Goal: Transaction & Acquisition: Obtain resource

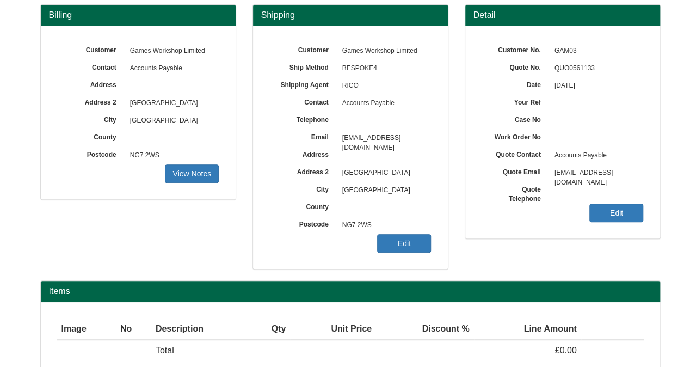
scroll to position [161, 0]
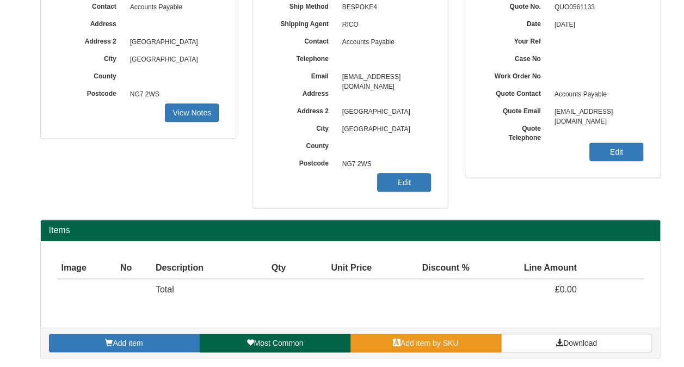
click at [420, 340] on span "Add item by SKU" at bounding box center [430, 343] width 58 height 9
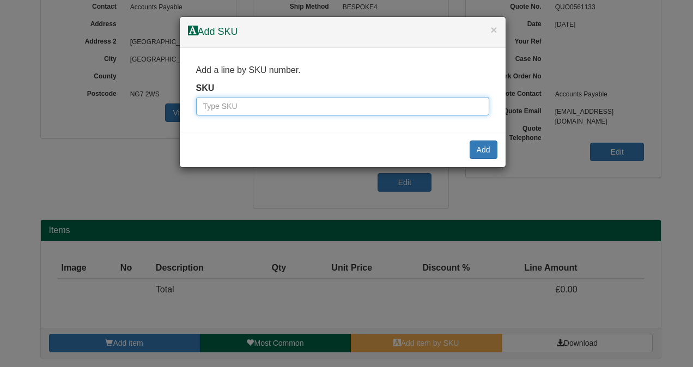
click at [279, 104] on input "text" at bounding box center [342, 106] width 293 height 19
type input "4031"
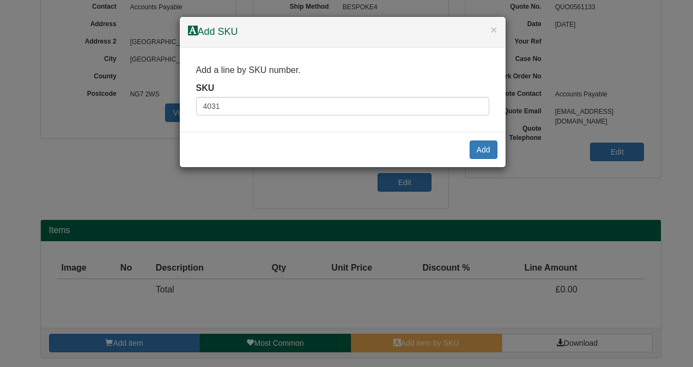
click at [476, 159] on div "Add" at bounding box center [343, 149] width 326 height 35
click at [479, 157] on button "Add" at bounding box center [483, 149] width 28 height 19
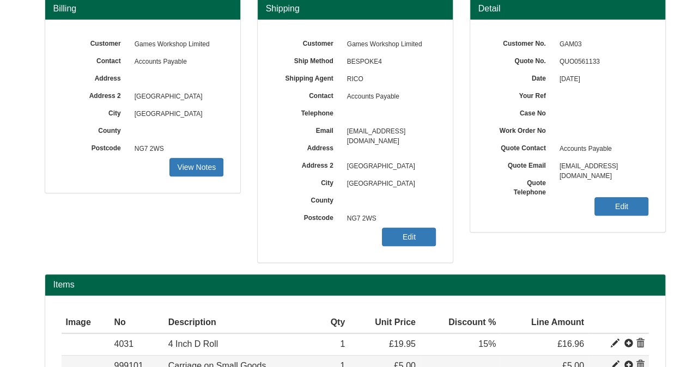
scroll to position [204, 0]
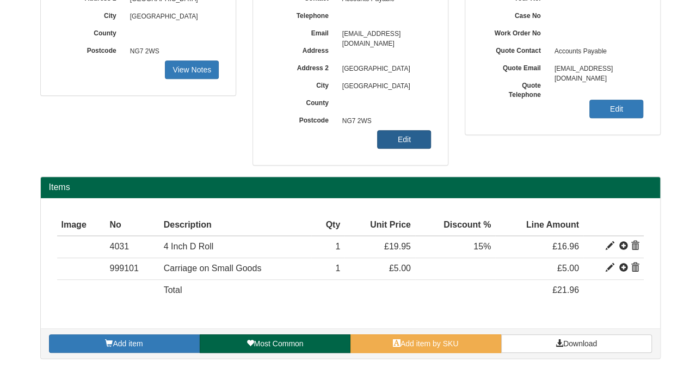
click at [414, 136] on link "Edit" at bounding box center [404, 139] width 54 height 19
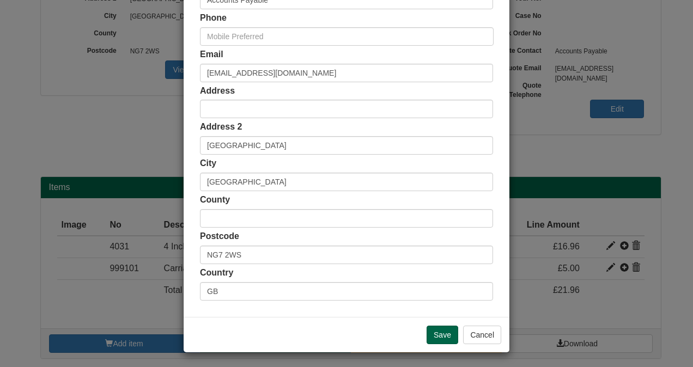
scroll to position [235, 0]
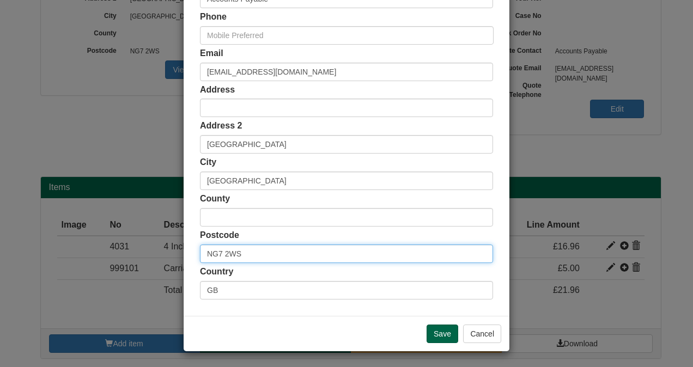
drag, startPoint x: 252, startPoint y: 256, endPoint x: 164, endPoint y: 259, distance: 87.2
click at [164, 259] on div "× Shipping Customer Name Games Workshop Limited Ship Method Free of Charge £5 F…" at bounding box center [346, 183] width 693 height 367
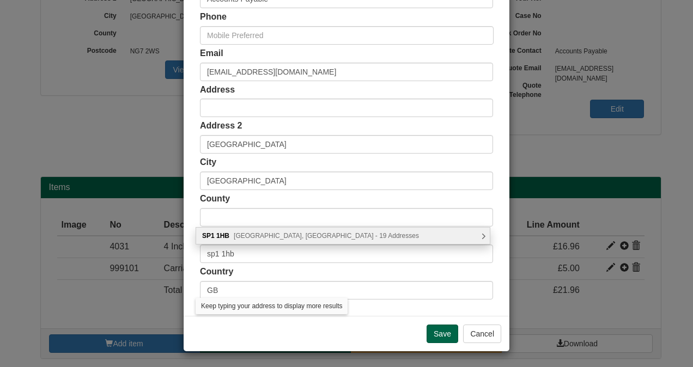
click at [485, 235] on div "SP1 1HB Winchester Street, Salisbury - 19 Addresses" at bounding box center [342, 236] width 293 height 16
type input "SP1 1HB"
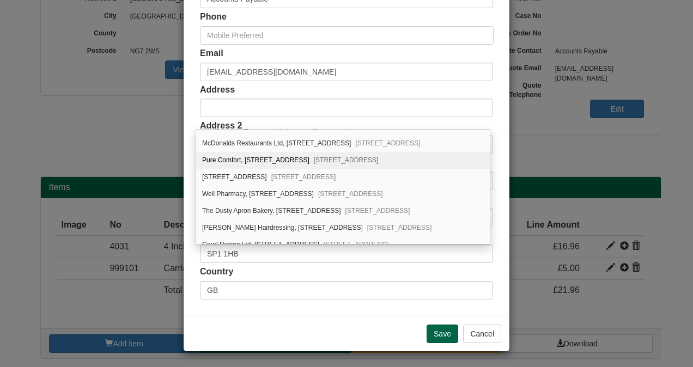
scroll to position [216, 0]
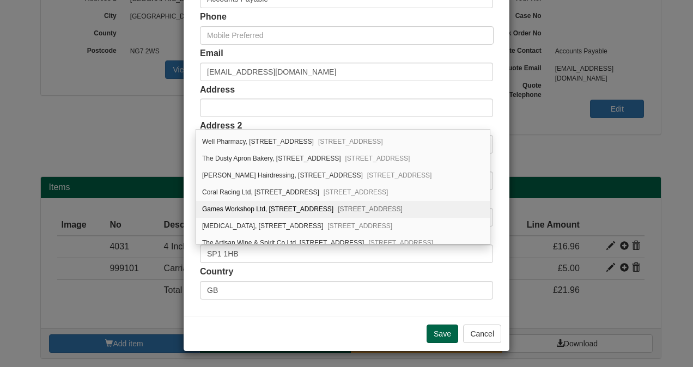
click at [272, 202] on div "Games Workshop Ltd, 1B, Winchester Street Salisbury, SP1 1HB" at bounding box center [342, 209] width 293 height 17
type input "Games Workshop Ltd"
type input "[STREET_ADDRESS]"
type input "[GEOGRAPHIC_DATA]"
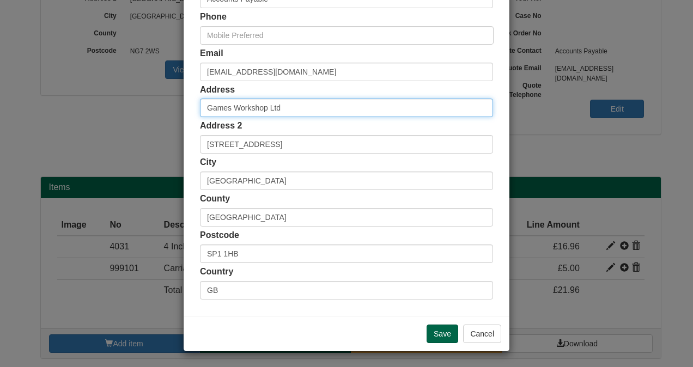
scroll to position [0, 0]
drag, startPoint x: 277, startPoint y: 108, endPoint x: 155, endPoint y: 119, distance: 123.0
click at [155, 119] on div "× Shipping Customer Name Games Workshop Limited Ship Method Free of Charge £5 F…" at bounding box center [346, 183] width 693 height 367
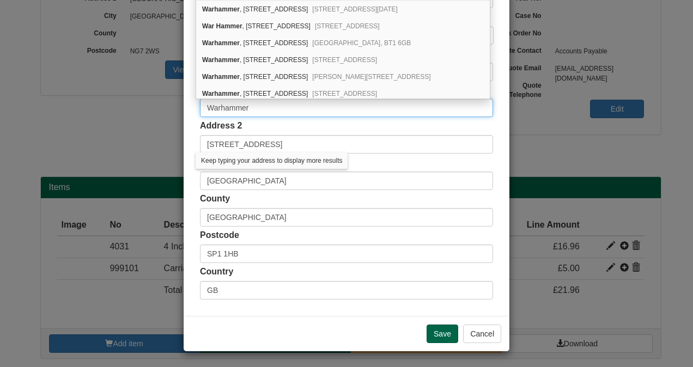
type input "Warhammer"
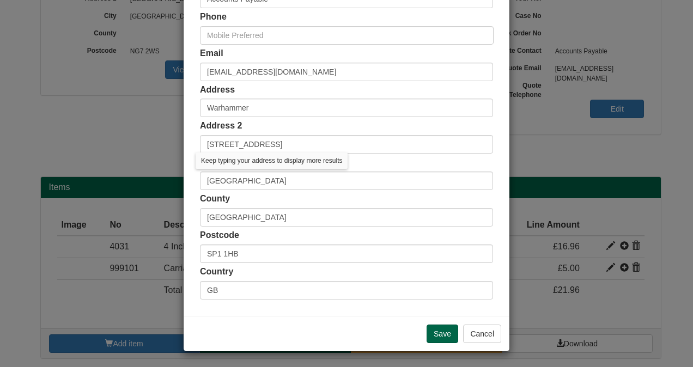
click at [185, 162] on div "Customer Name Games Workshop Limited Ship Method Free of Charge £5 Flat Rate £7…" at bounding box center [346, 64] width 326 height 503
click at [496, 140] on div "Customer Name Games Workshop Limited Ship Method Free of Charge £5 Flat Rate £7…" at bounding box center [346, 64] width 326 height 503
click at [431, 335] on input "Save" at bounding box center [442, 334] width 32 height 19
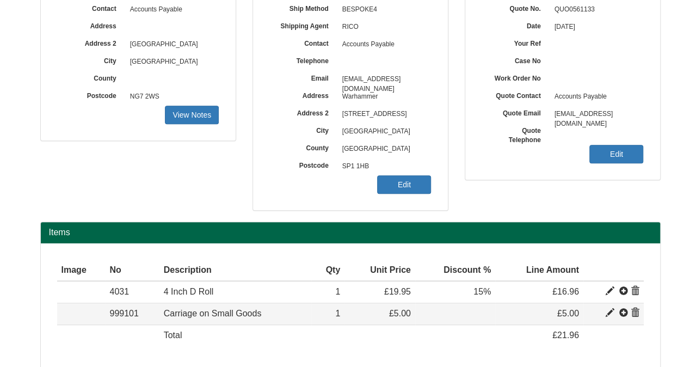
scroll to position [204, 0]
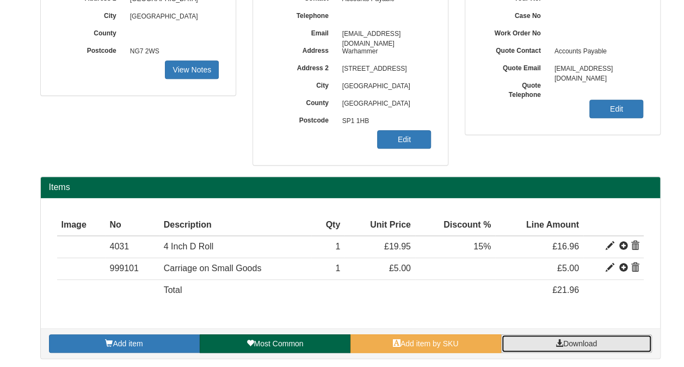
click at [583, 336] on link "Download" at bounding box center [576, 343] width 151 height 19
